Goal: Information Seeking & Learning: Learn about a topic

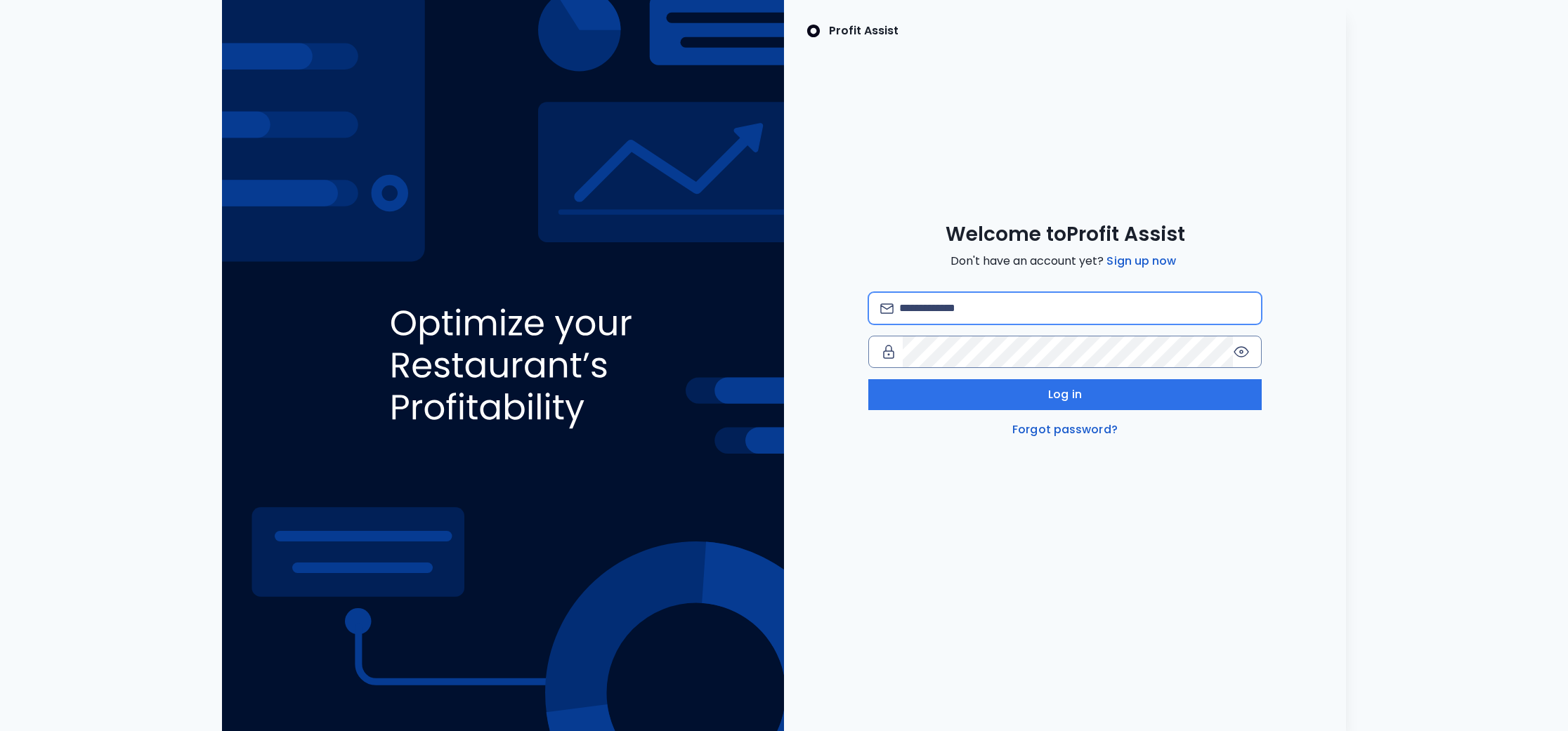
click at [975, 307] on input "email" at bounding box center [1075, 309] width 350 height 31
click at [0, 731] on com-1password-button at bounding box center [0, 731] width 0 height 0
type input "**********"
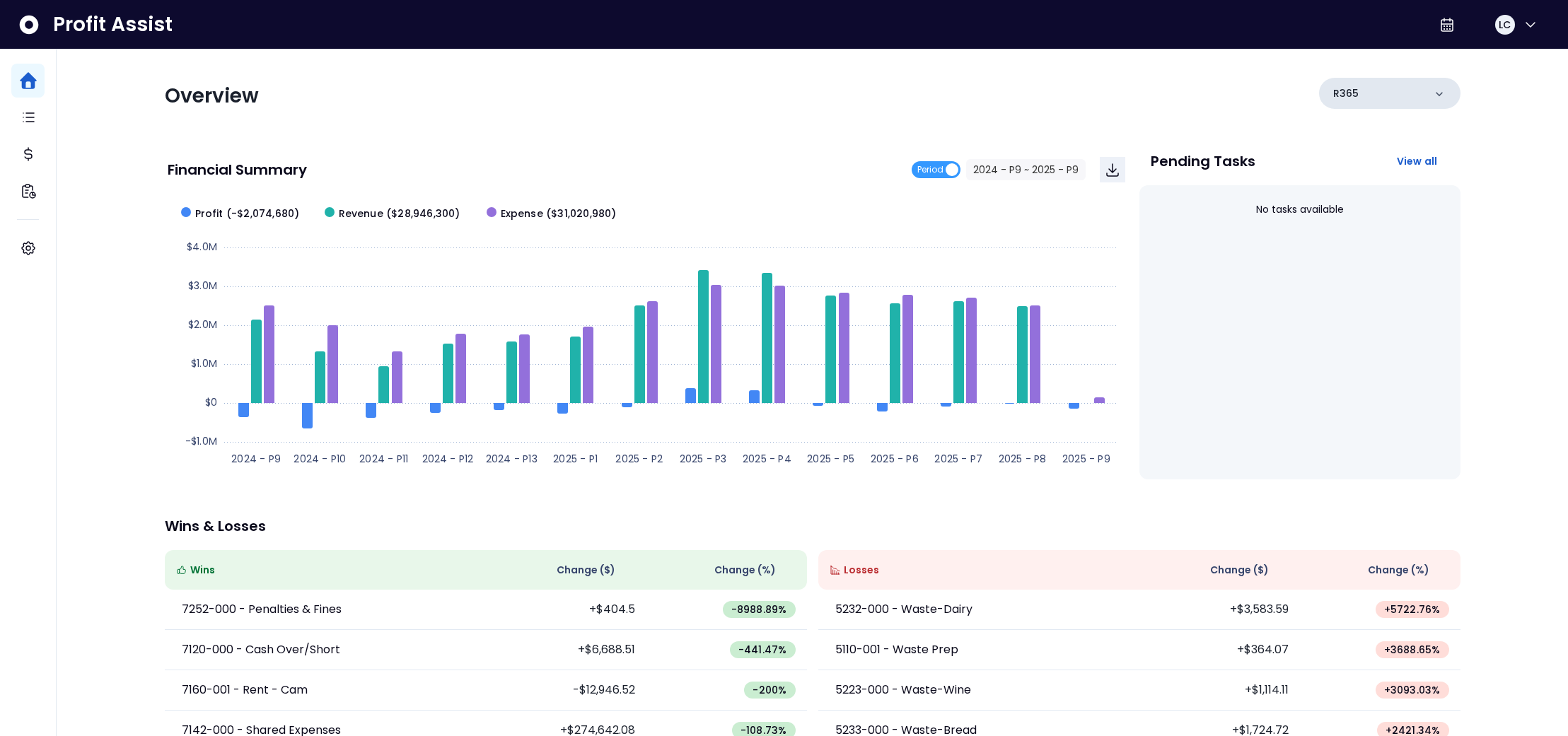
click at [1437, 97] on icon at bounding box center [1440, 94] width 14 height 14
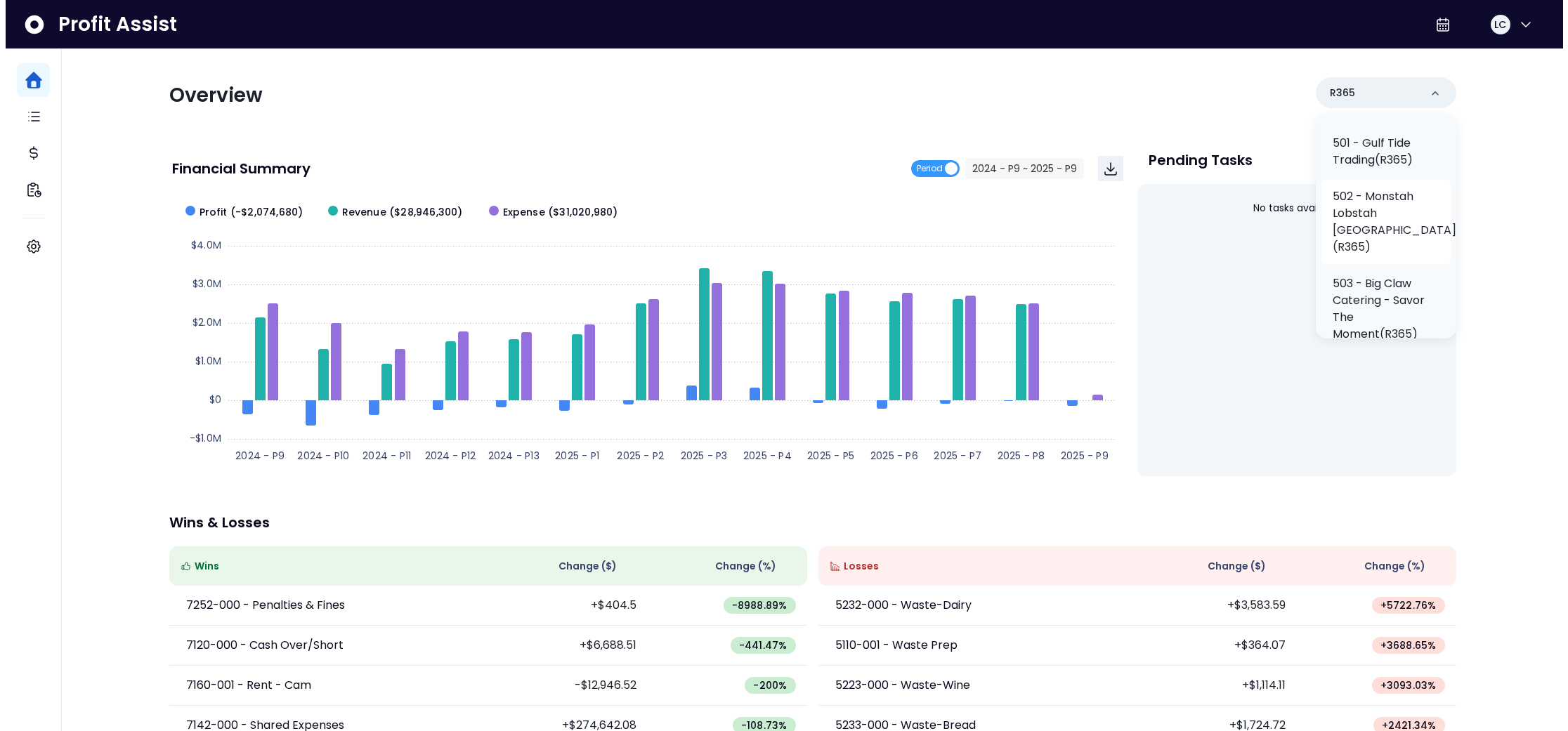
scroll to position [411, 0]
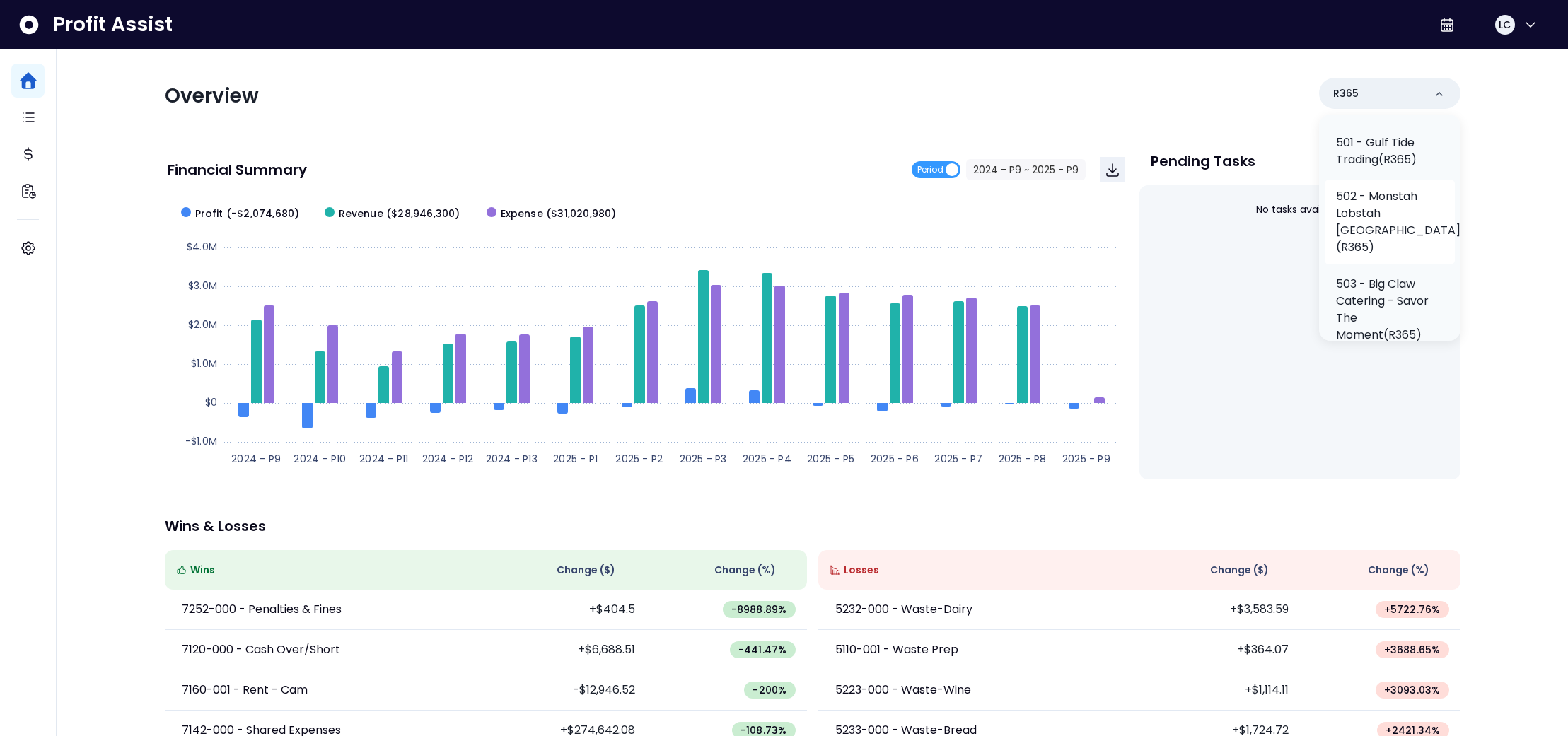
click at [1384, 233] on p "502 - Monstah Lobstah [GEOGRAPHIC_DATA](R365)" at bounding box center [1398, 221] width 124 height 68
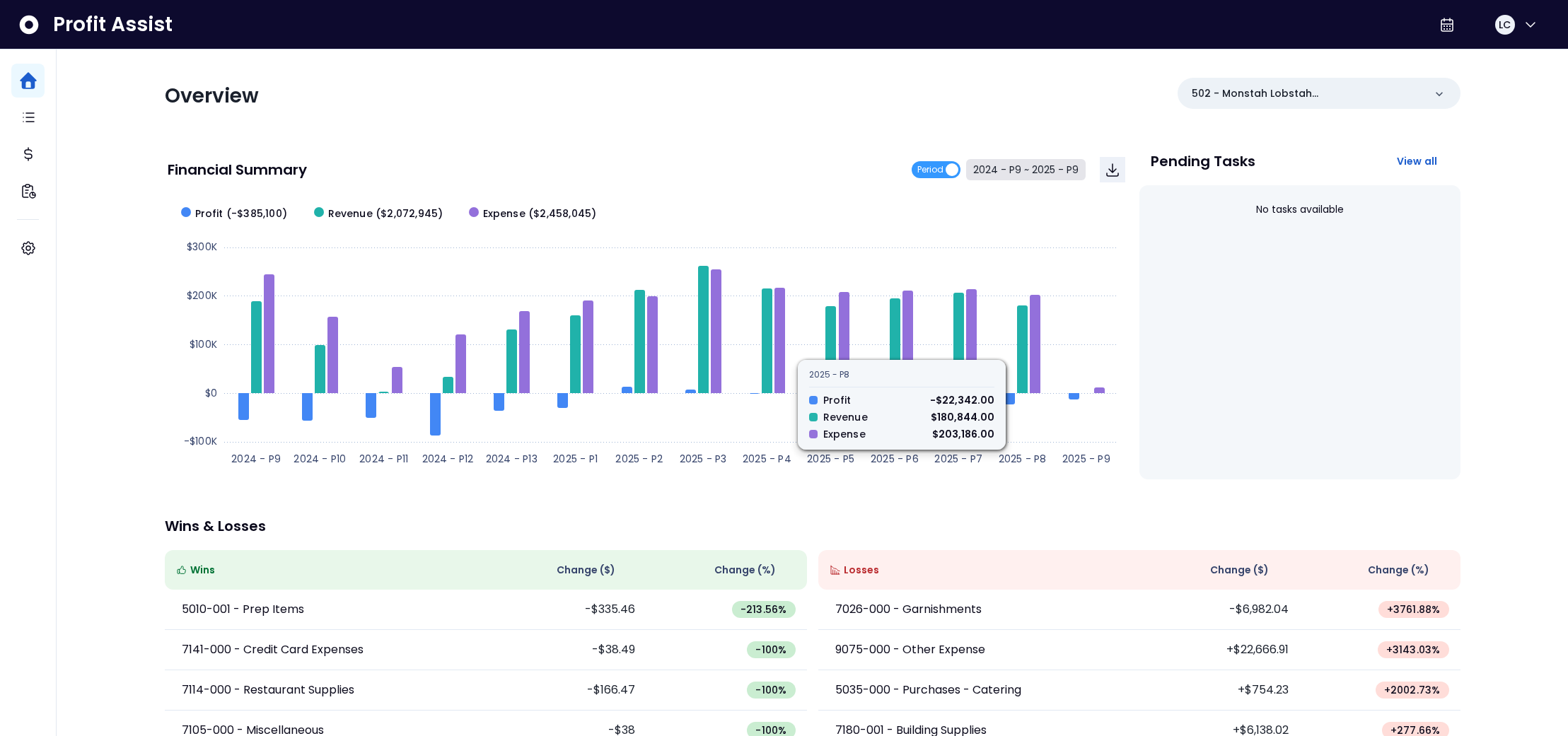
click at [1013, 167] on button "2024 - P9 ~ 2025 - P9" at bounding box center [1026, 170] width 120 height 22
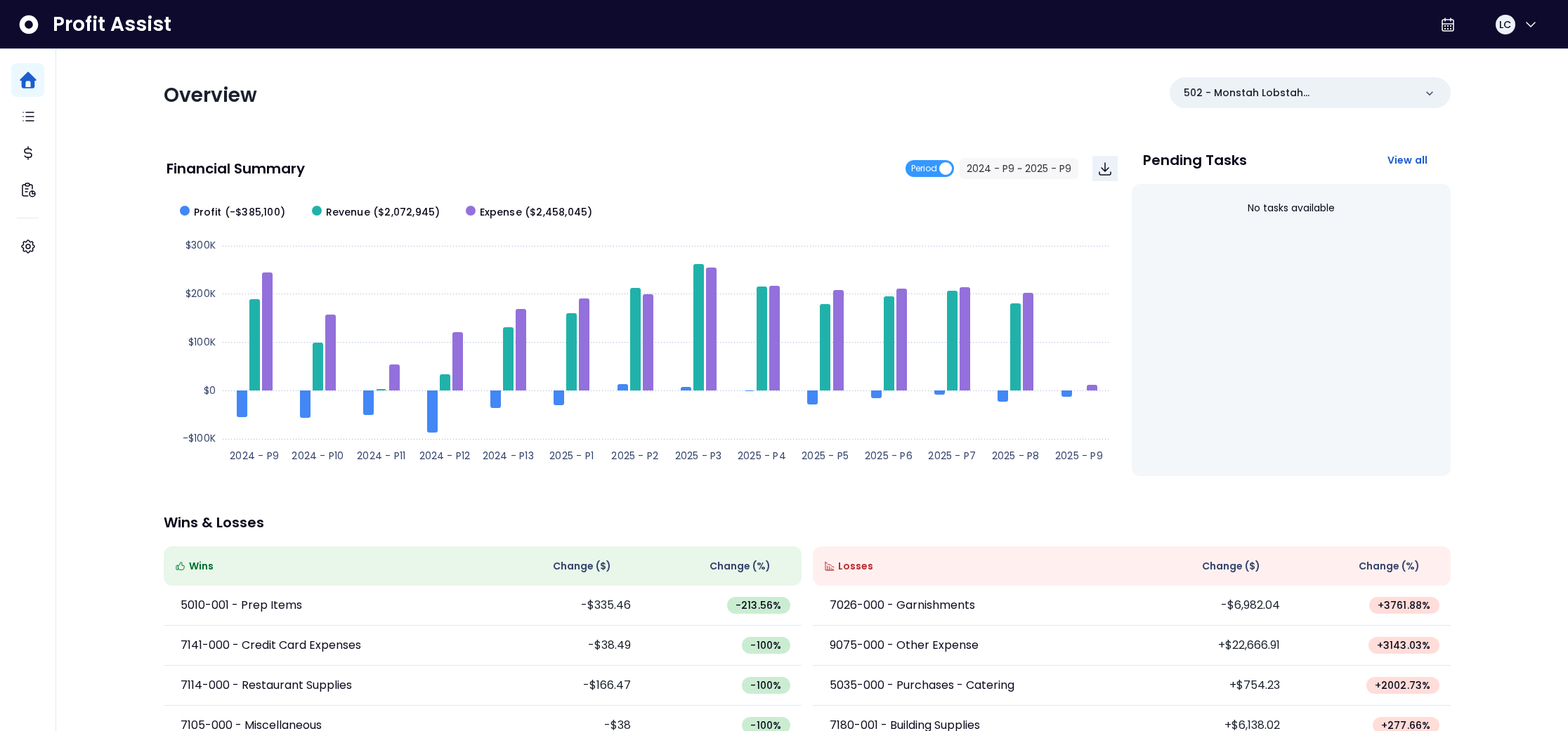
click at [704, 124] on span "2024 - P9" at bounding box center [673, 113] width 126 height 32
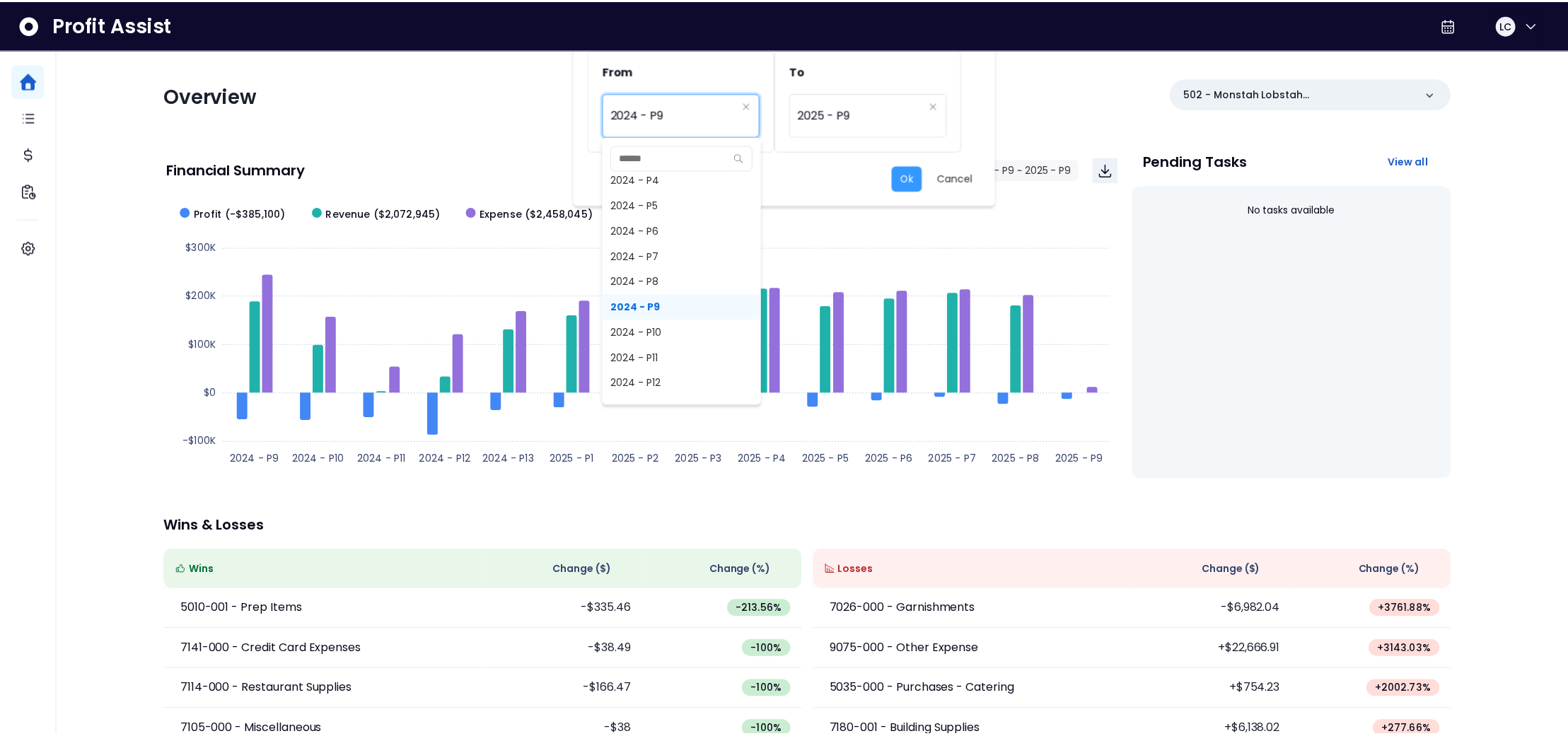
scroll to position [1010, 0]
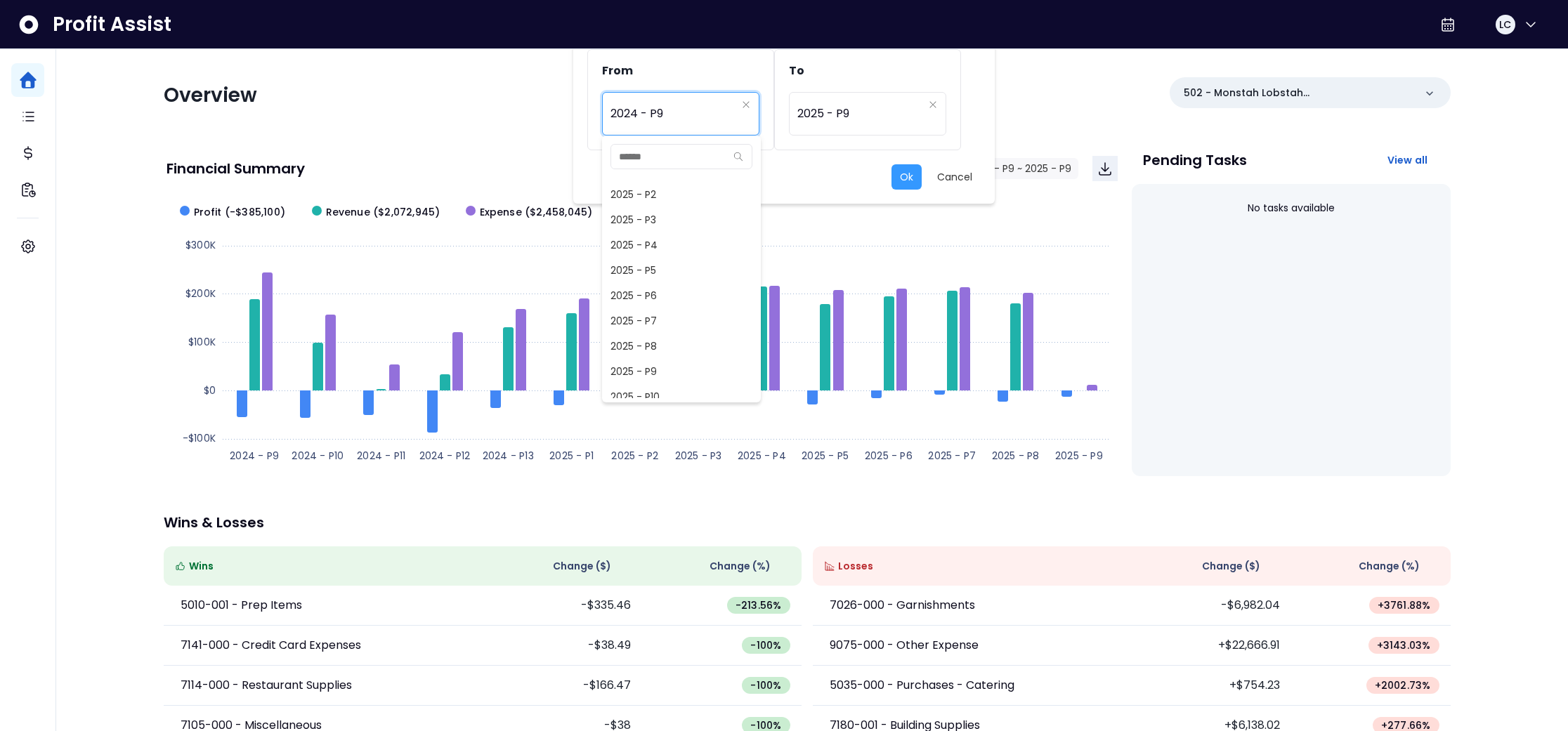
click at [648, 364] on span "2025 - P9" at bounding box center [681, 372] width 159 height 25
type input "*********"
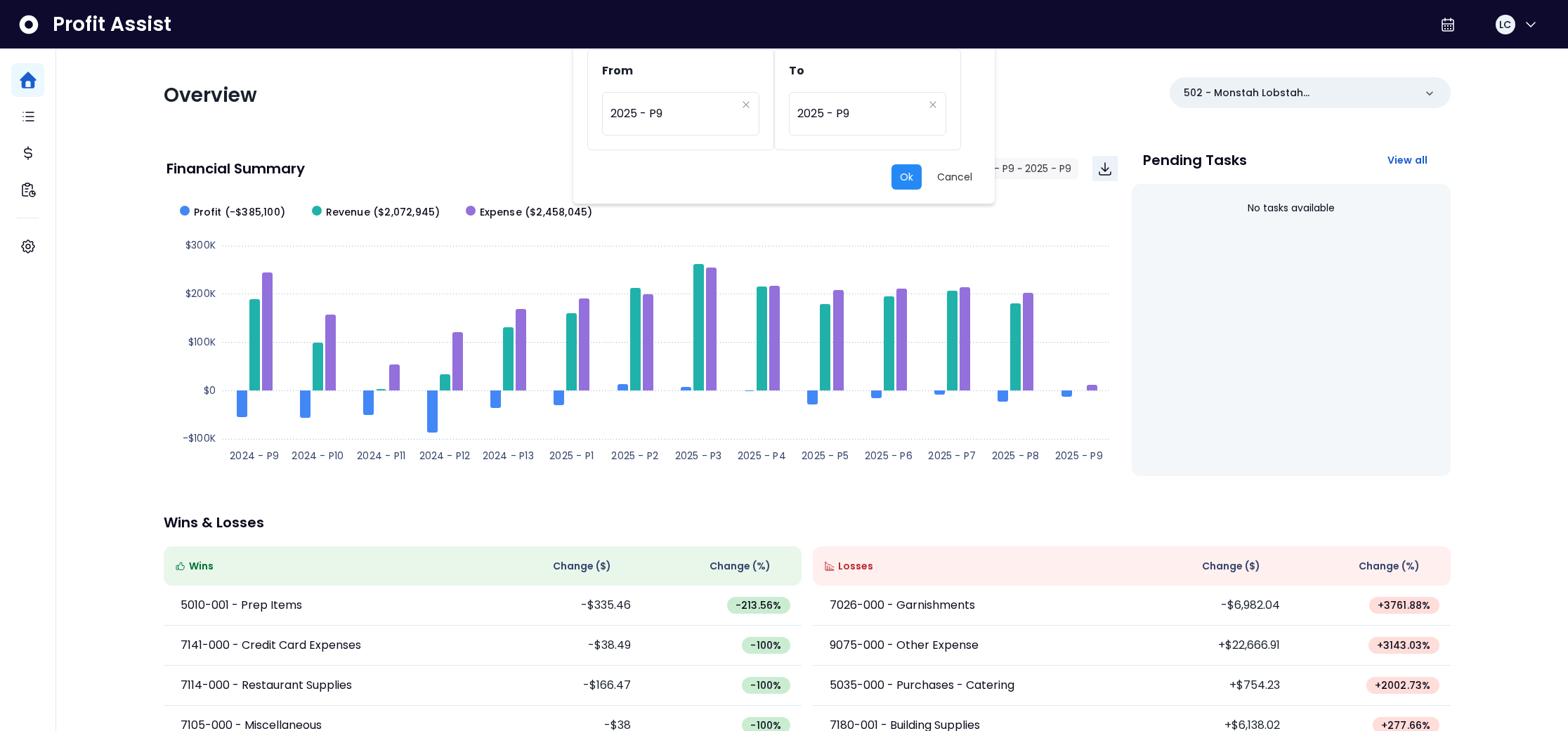
click at [900, 173] on button "Ok" at bounding box center [906, 177] width 30 height 25
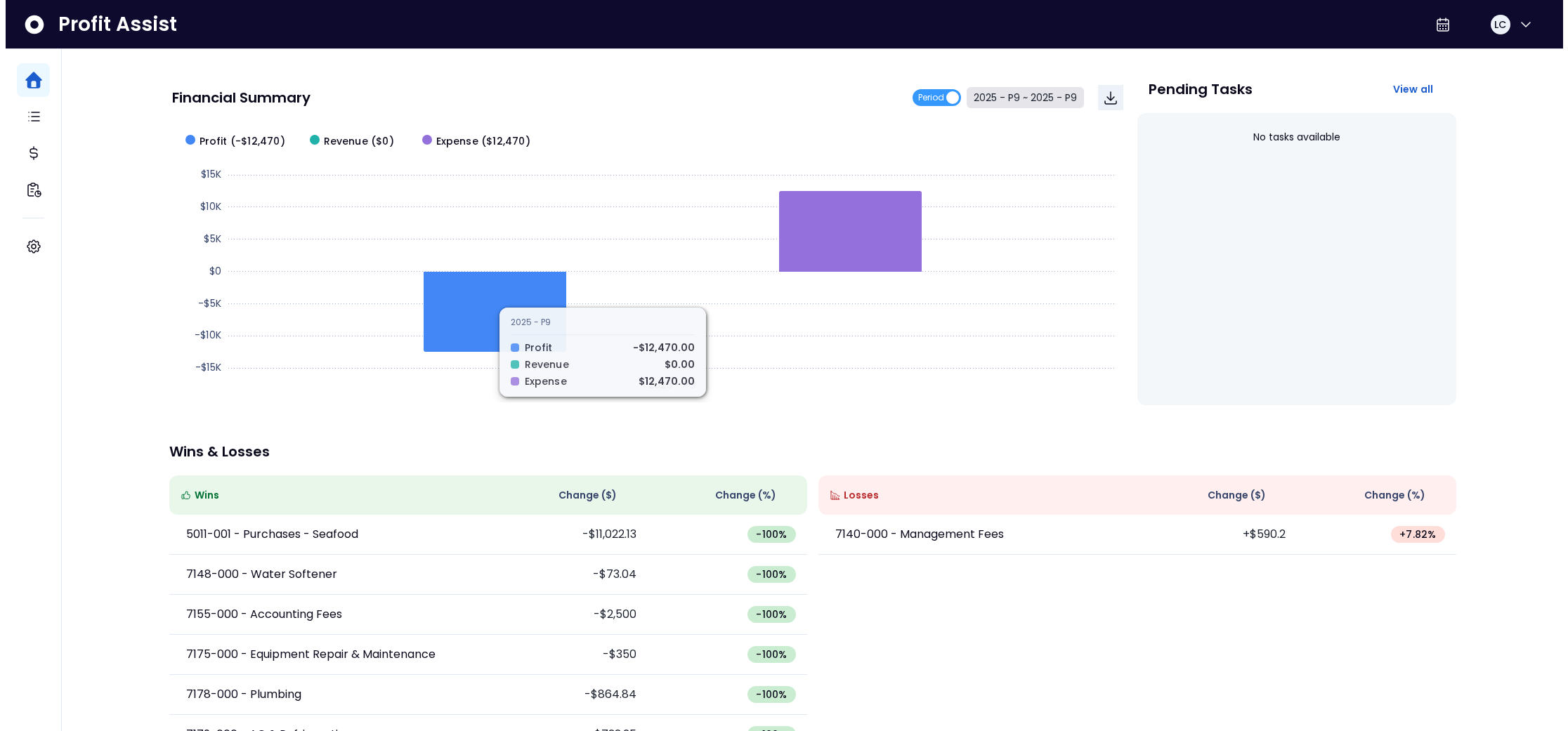
scroll to position [0, 0]
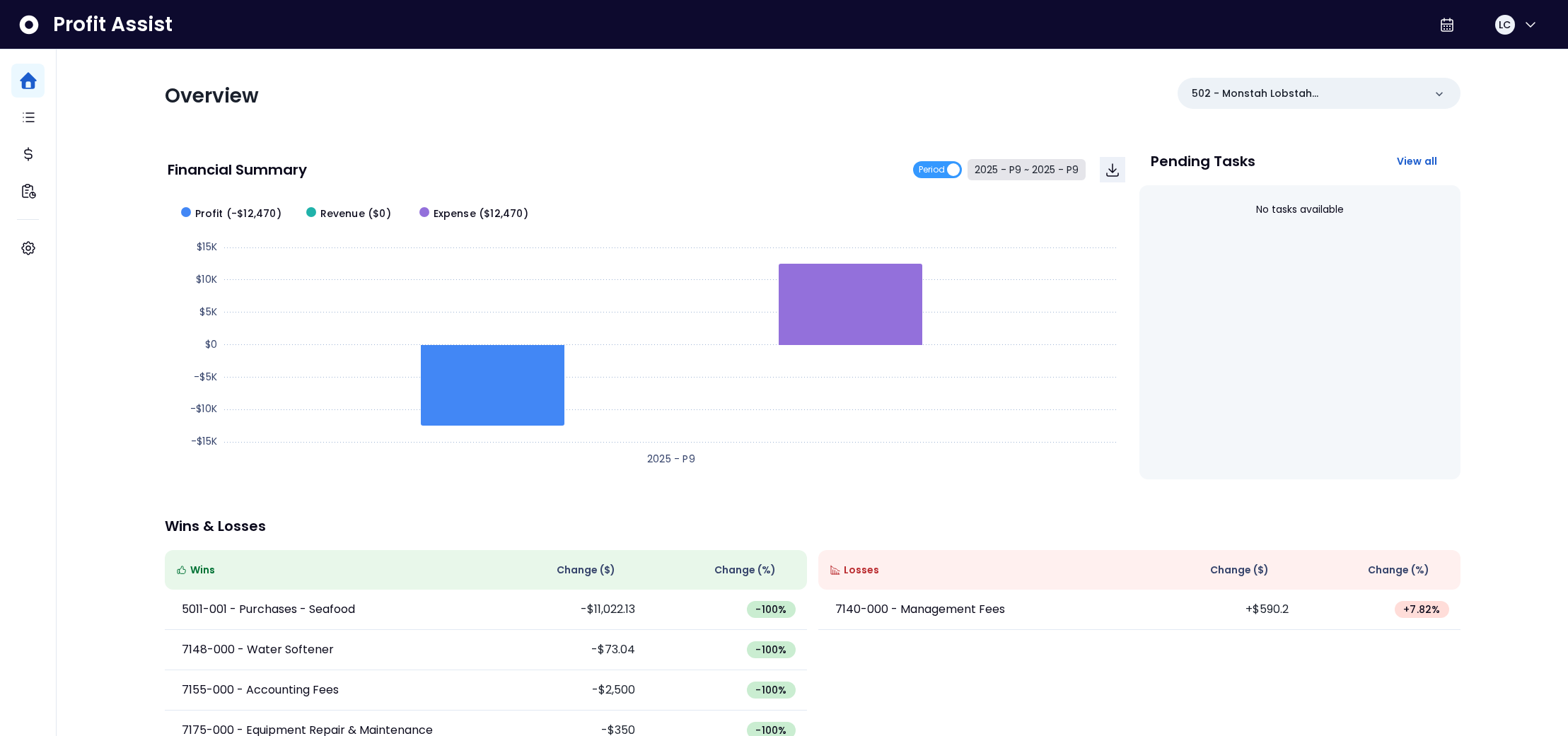
click at [997, 173] on button "2025 - P9 ~ 2025 - P9" at bounding box center [1027, 170] width 119 height 22
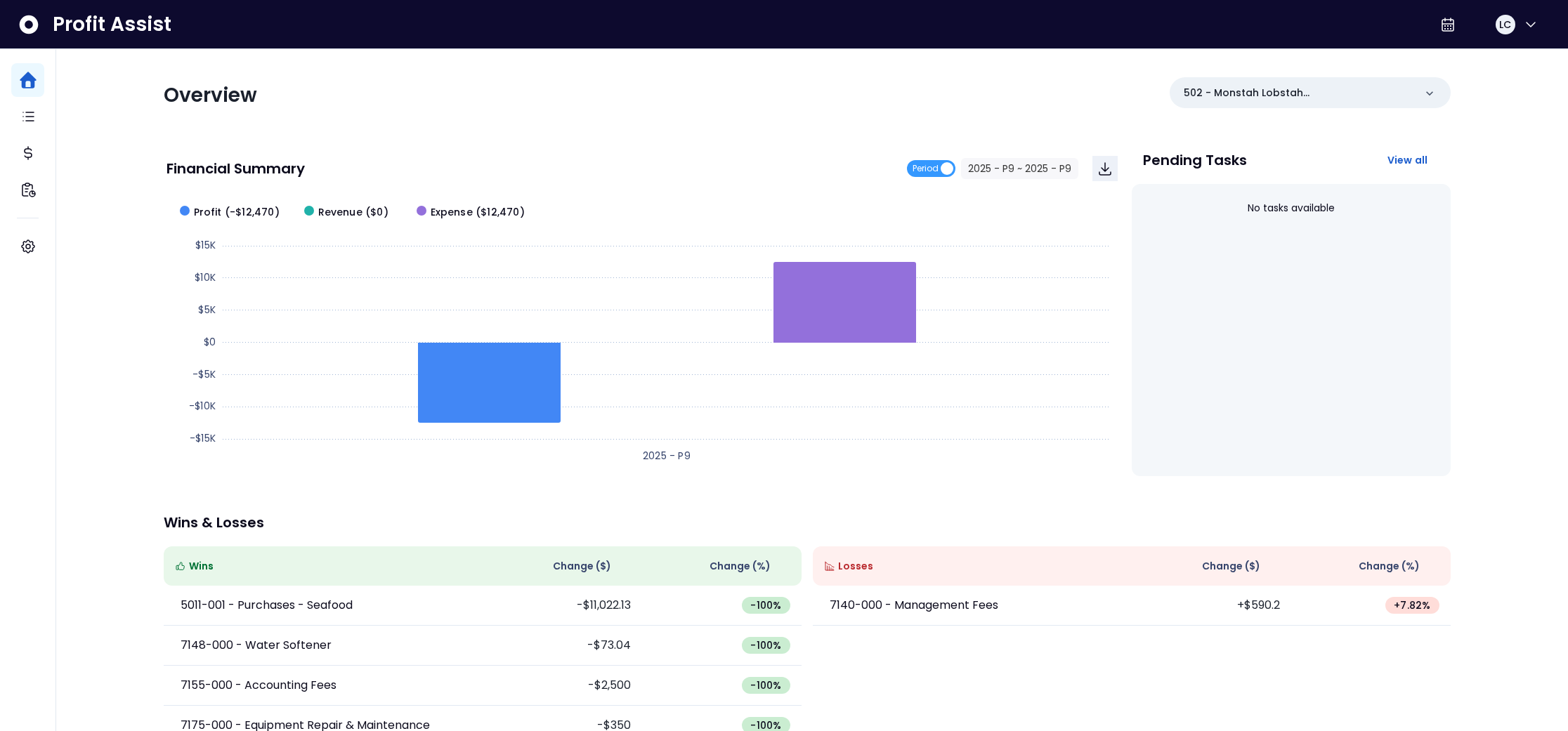
click at [689, 110] on span "2025 - P9" at bounding box center [673, 113] width 126 height 32
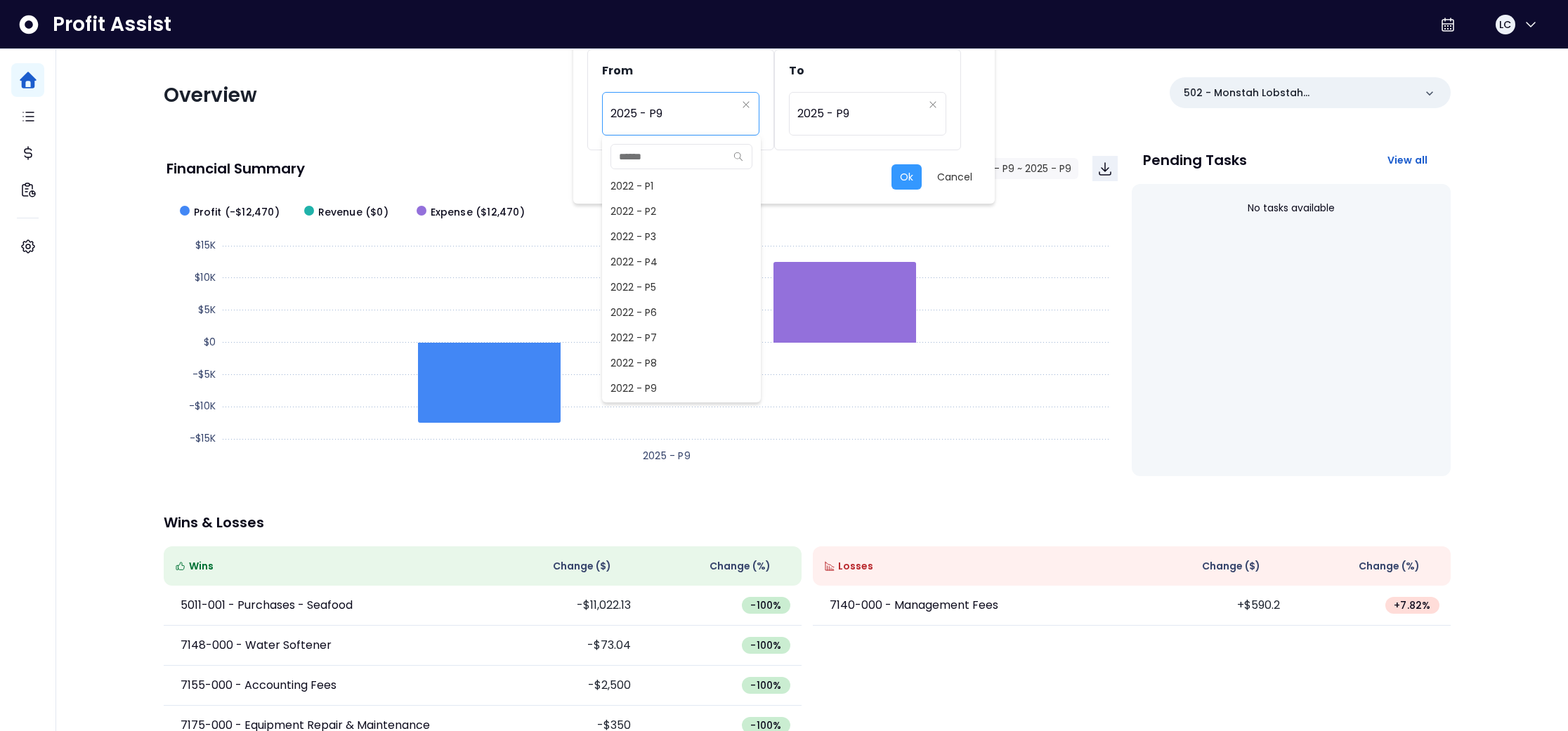
scroll to position [987, 0]
click at [653, 355] on span "2025 - P8" at bounding box center [681, 363] width 159 height 25
type input "*********"
click at [862, 111] on span "2025 - P9" at bounding box center [859, 113] width 126 height 32
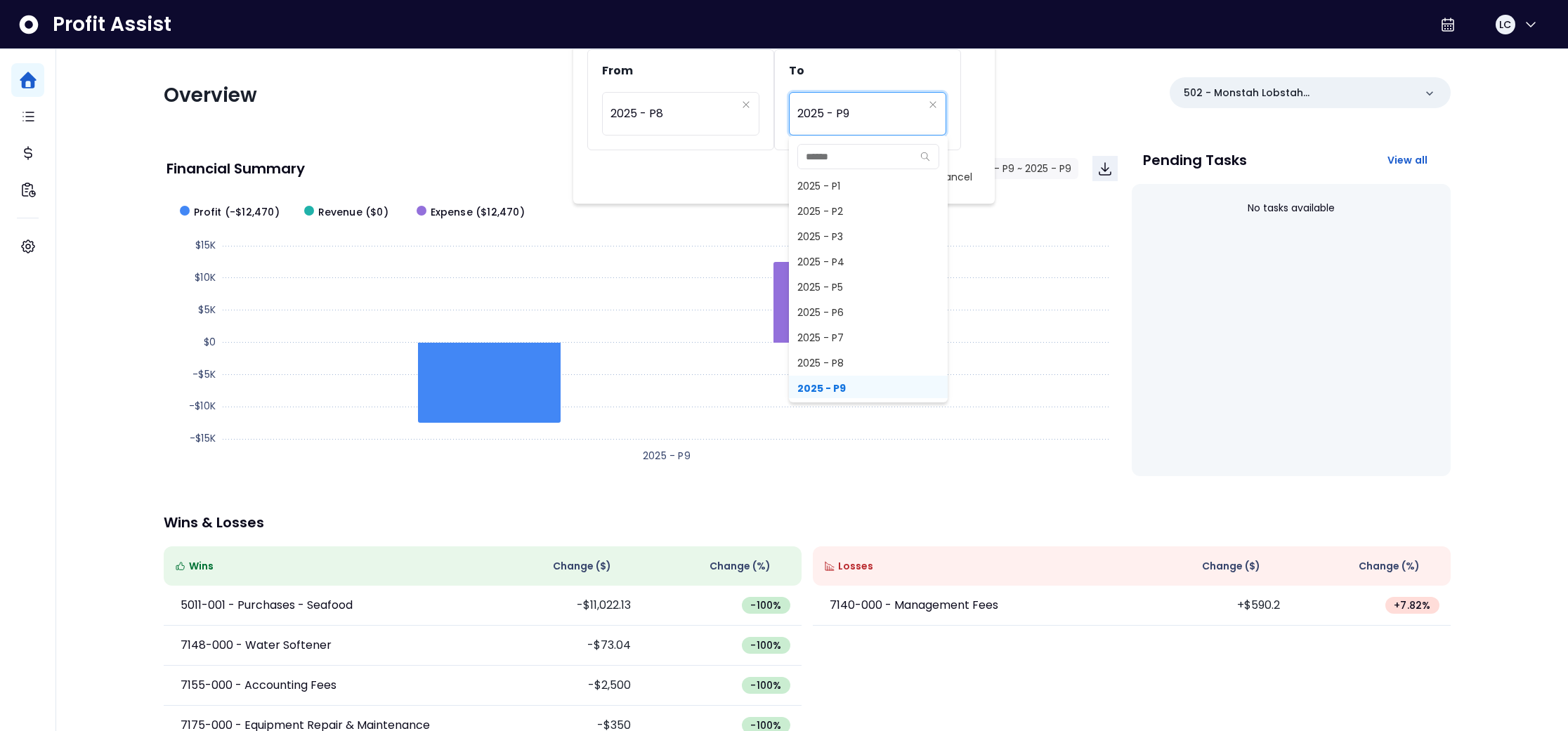
click at [829, 367] on span "2025 - P8" at bounding box center [868, 363] width 159 height 25
type input "*********"
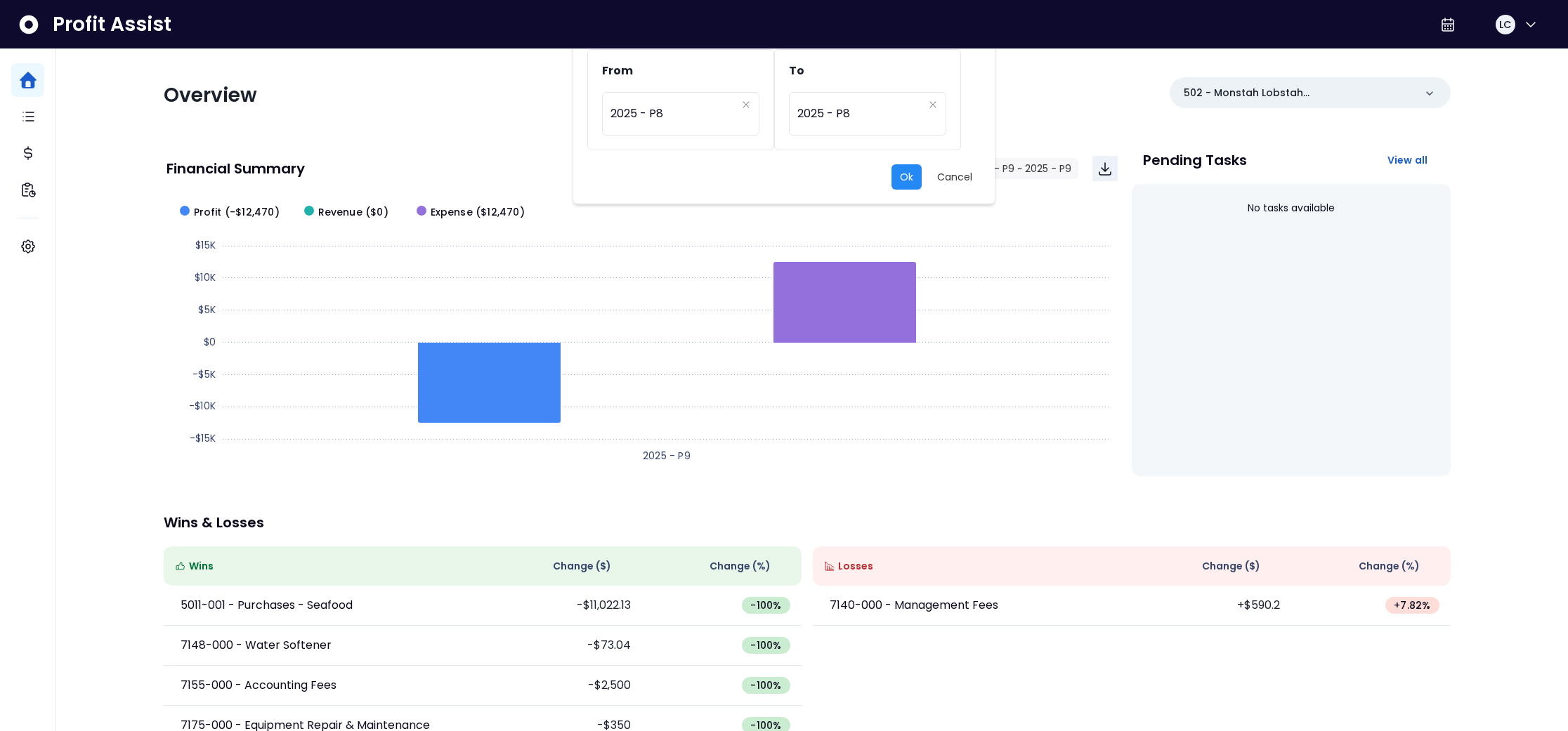
click at [914, 176] on button "Ok" at bounding box center [906, 177] width 30 height 25
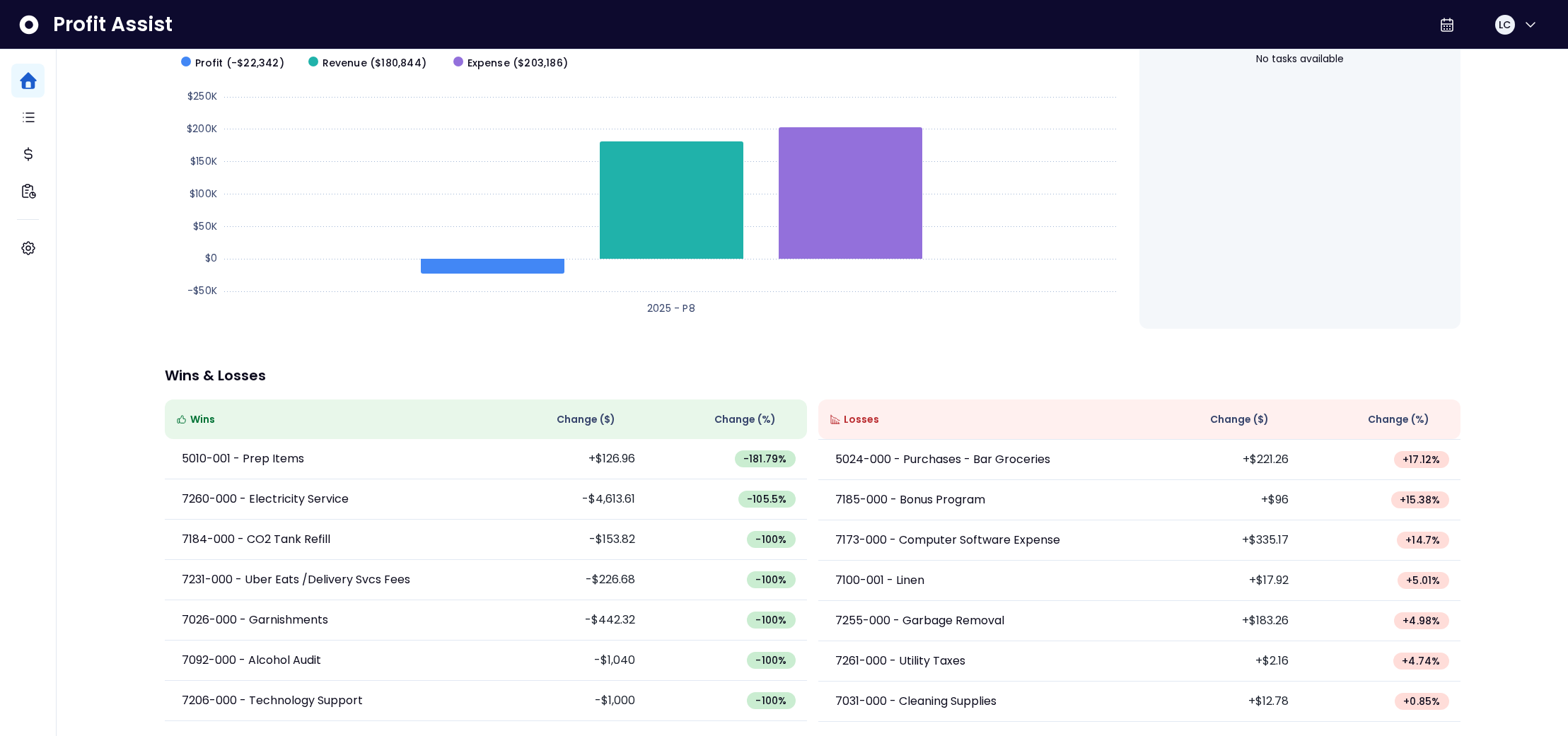
scroll to position [0, 0]
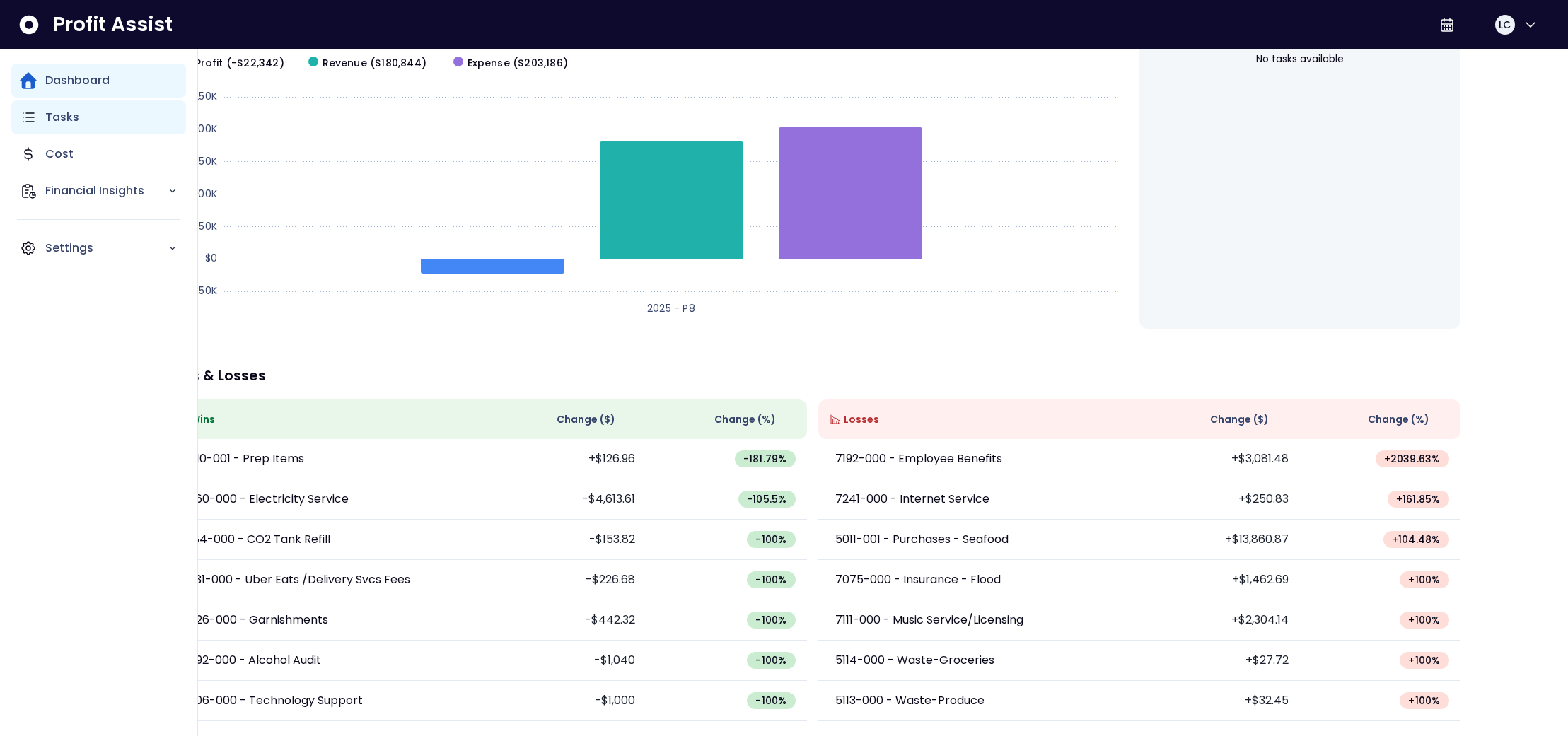
click at [59, 125] on div "Tasks" at bounding box center [99, 118] width 174 height 34
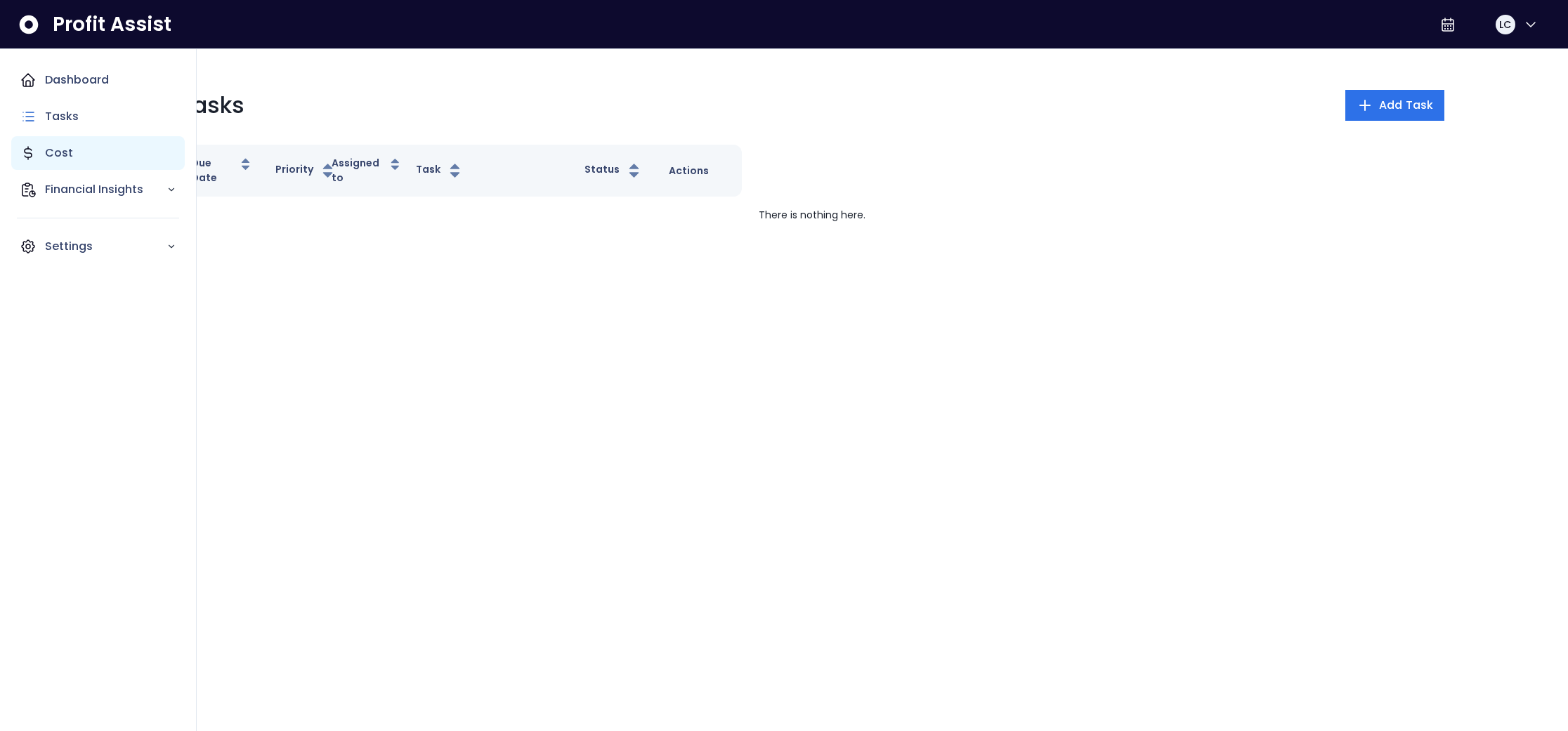
click at [58, 150] on p "Cost" at bounding box center [58, 153] width 28 height 17
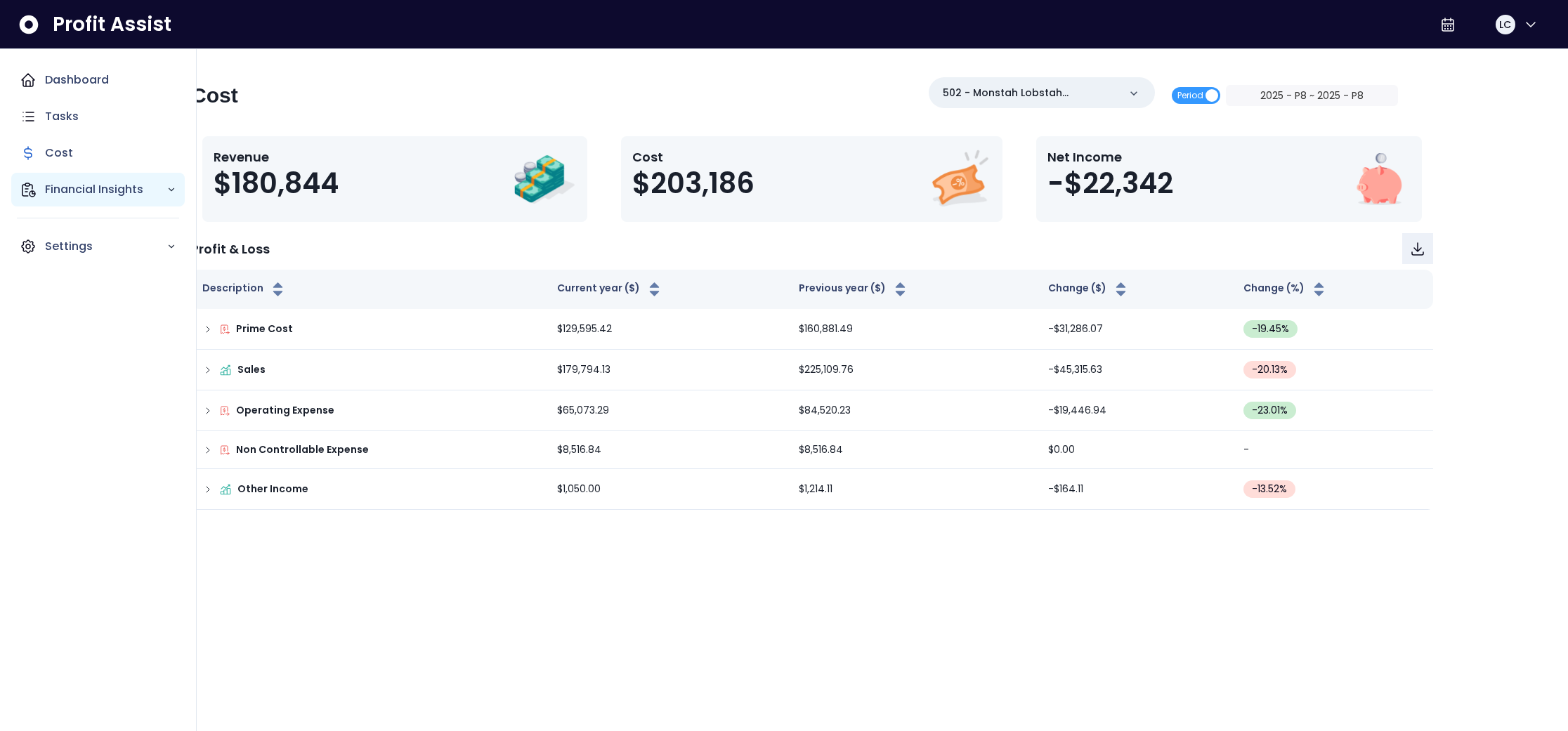
click at [69, 189] on p "Financial Insights" at bounding box center [105, 189] width 122 height 17
click at [80, 222] on p "Location Analysis" at bounding box center [103, 229] width 100 height 17
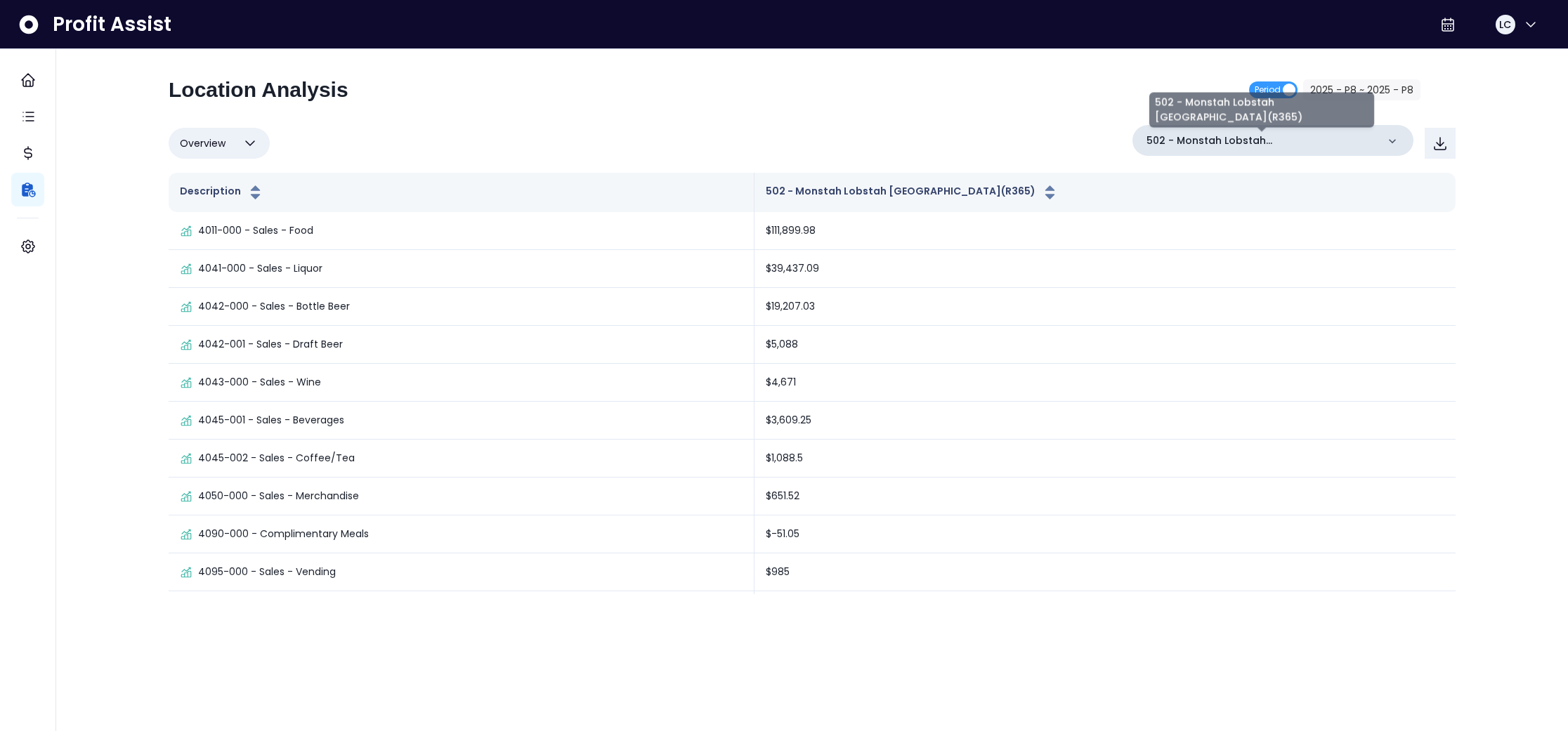
click at [1272, 147] on p "502 - Monstah Lobstah [GEOGRAPHIC_DATA](R365)" at bounding box center [1261, 140] width 231 height 15
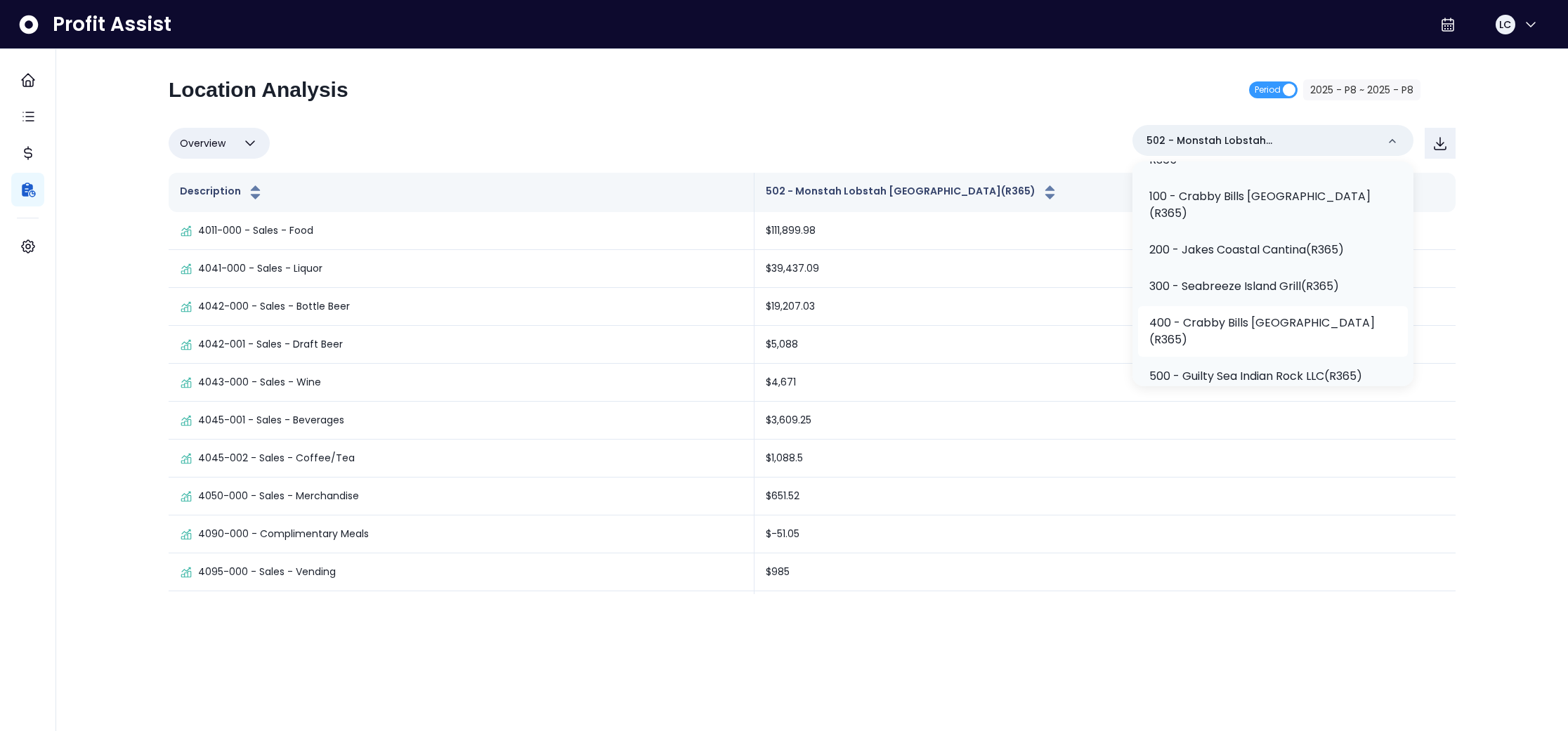
scroll to position [69, 0]
click at [1282, 256] on p "200 - Jakes Coastal Cantina(R365)" at bounding box center [1247, 249] width 195 height 17
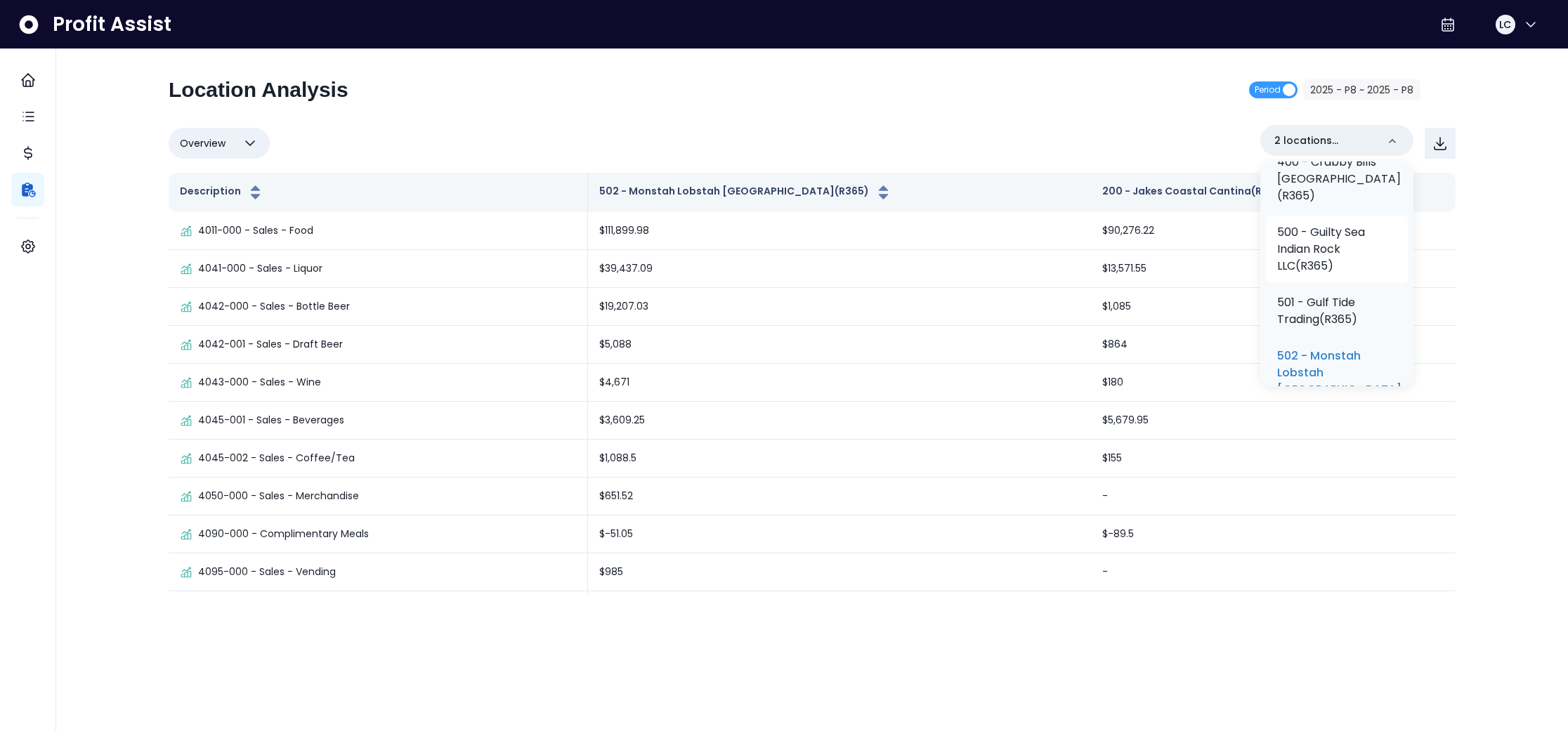
scroll to position [300, 0]
click at [1331, 256] on p "500 - Guilty Sea Indian Rock LLC(R365)" at bounding box center [1336, 247] width 120 height 51
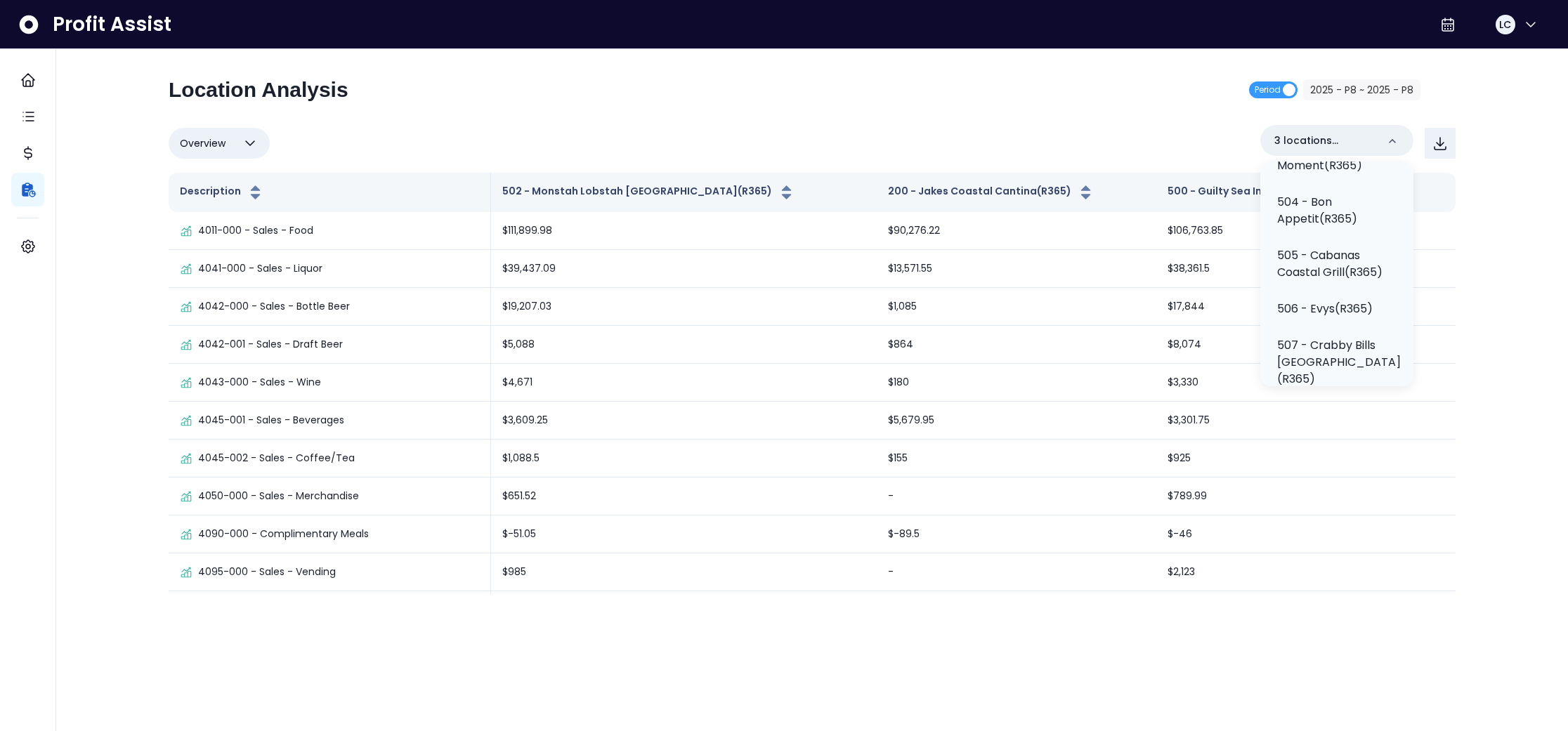
scroll to position [611, 0]
click at [1321, 276] on p "505 - Cabanas Coastal Grill(R365)" at bounding box center [1336, 261] width 120 height 34
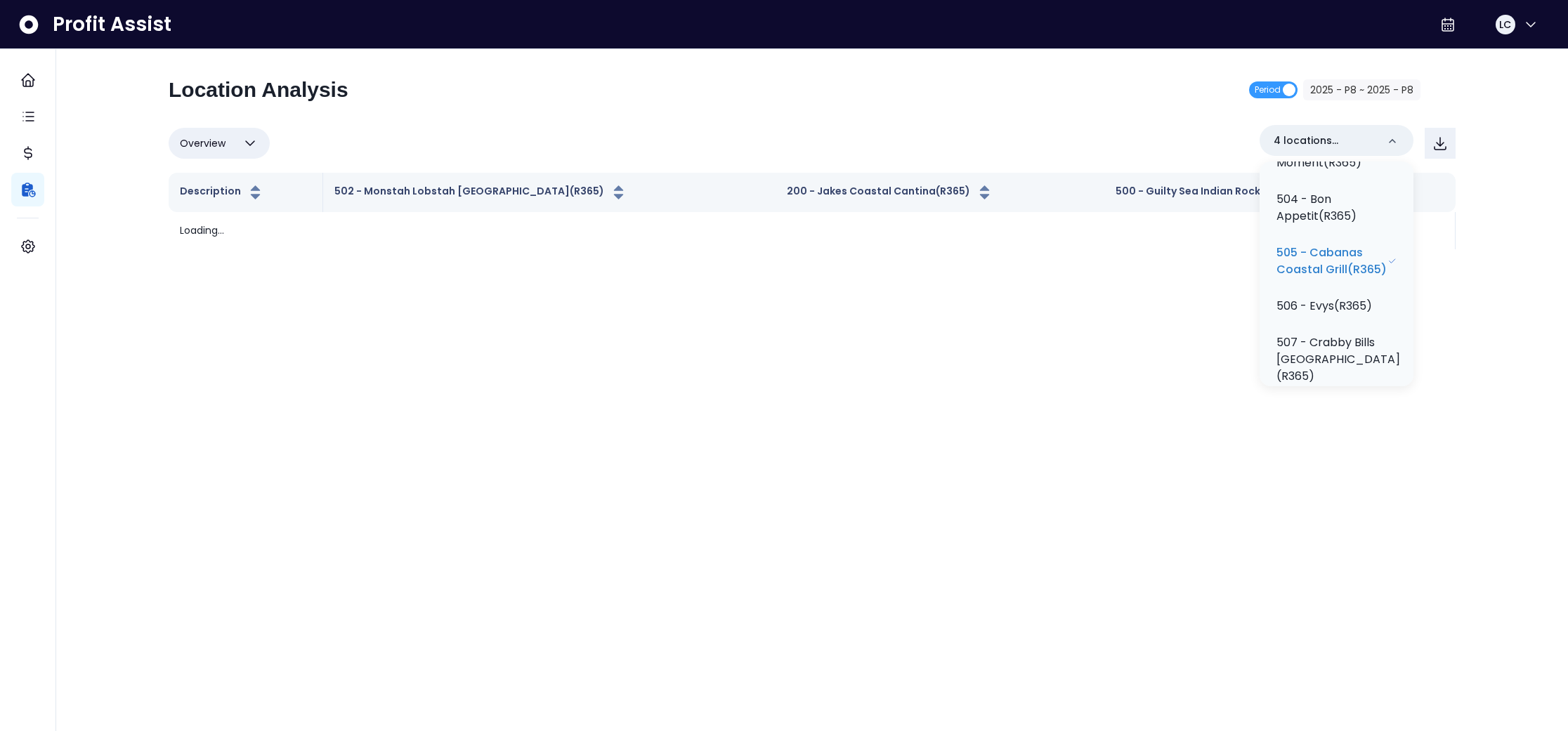
click at [1168, 125] on div "Overview Overview % of cost % of sales % of budget ******** 4 locations selecte…" at bounding box center [812, 143] width 1288 height 37
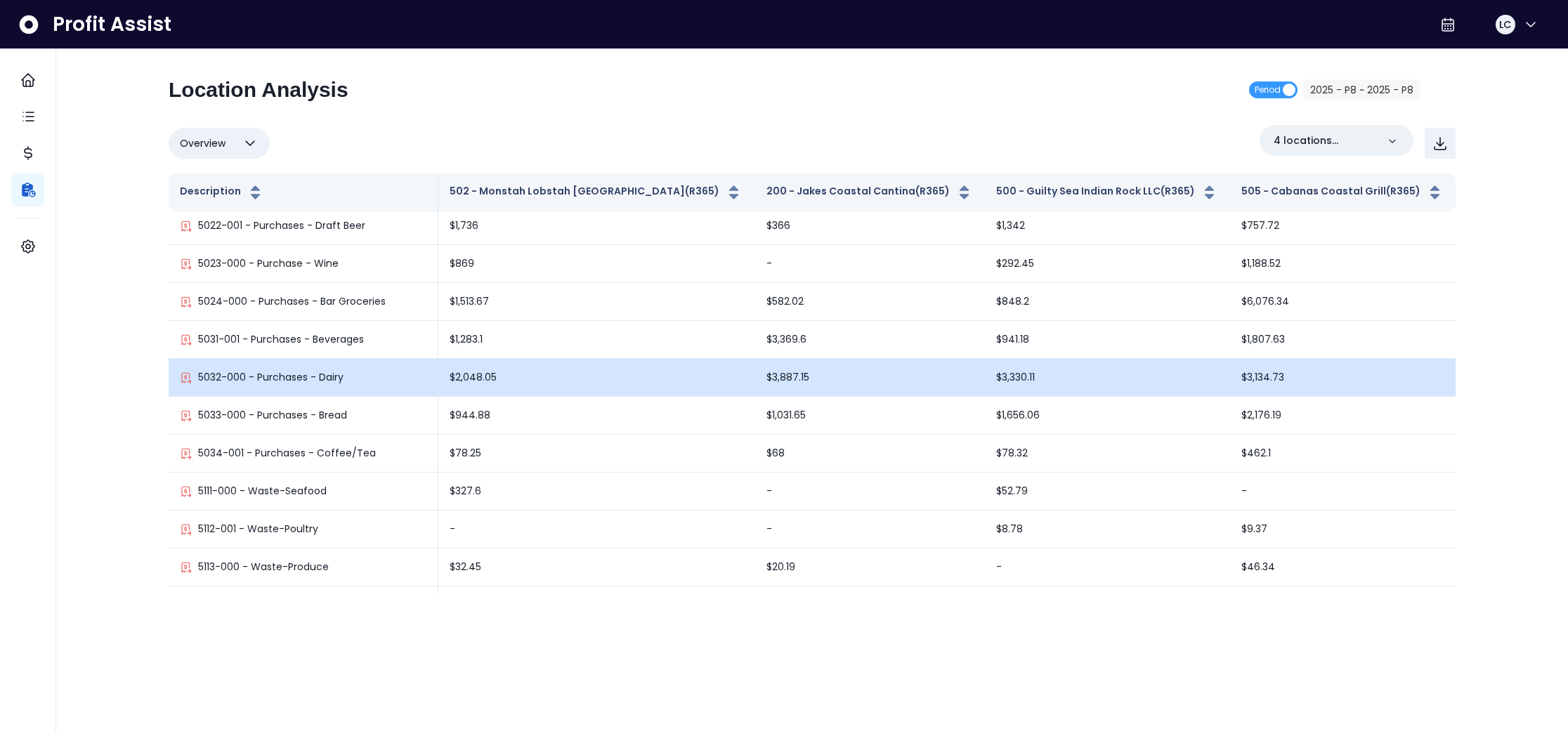
scroll to position [1562, 0]
